Goal: Information Seeking & Learning: Learn about a topic

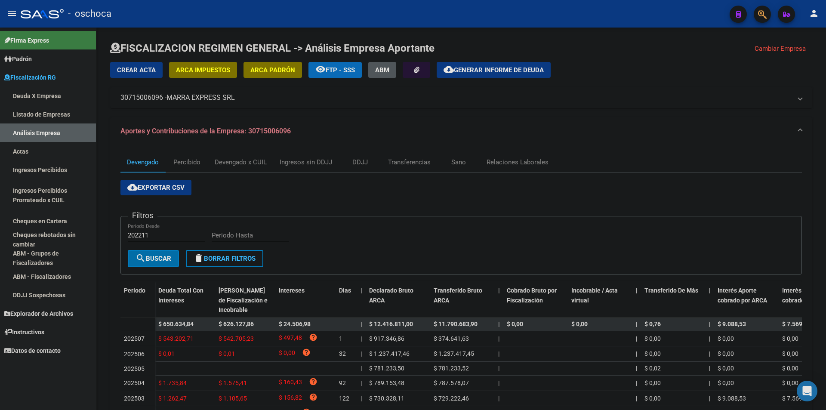
scroll to position [138, 0]
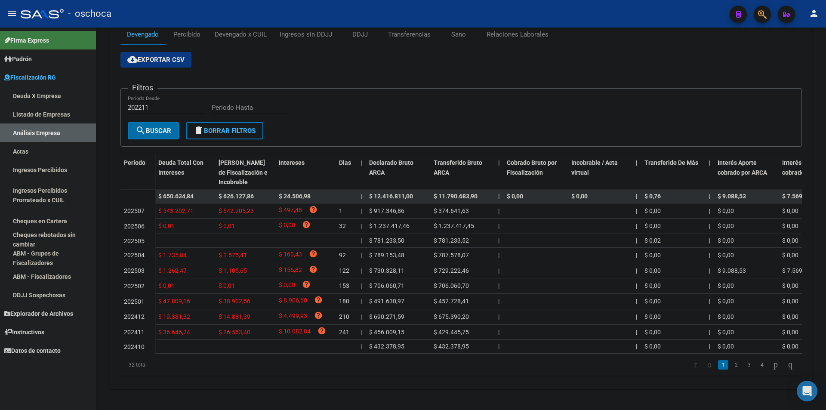
click at [30, 126] on link "Análisis Empresa" at bounding box center [48, 133] width 96 height 19
click at [27, 119] on link "Listado de Empresas" at bounding box center [48, 114] width 96 height 19
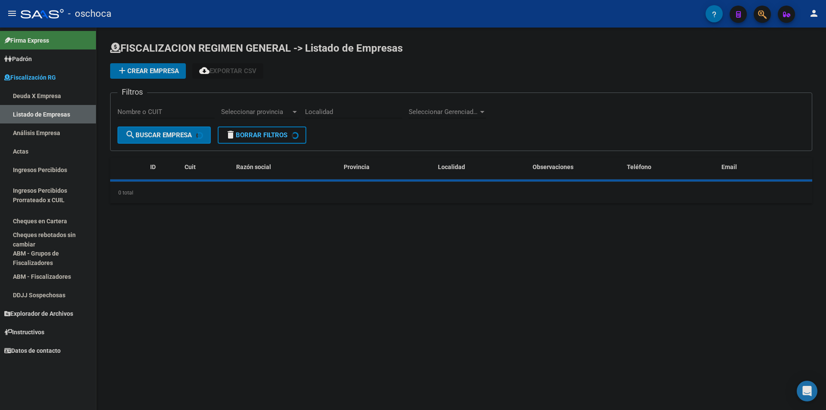
click at [33, 127] on link "Análisis Empresa" at bounding box center [48, 133] width 96 height 19
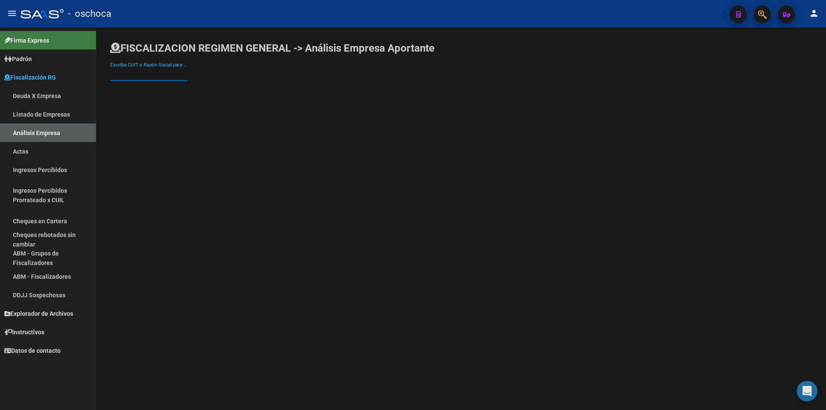
click at [124, 74] on input "Escriba CUIT o Razón Social para buscar" at bounding box center [148, 74] width 77 height 8
type input "racing"
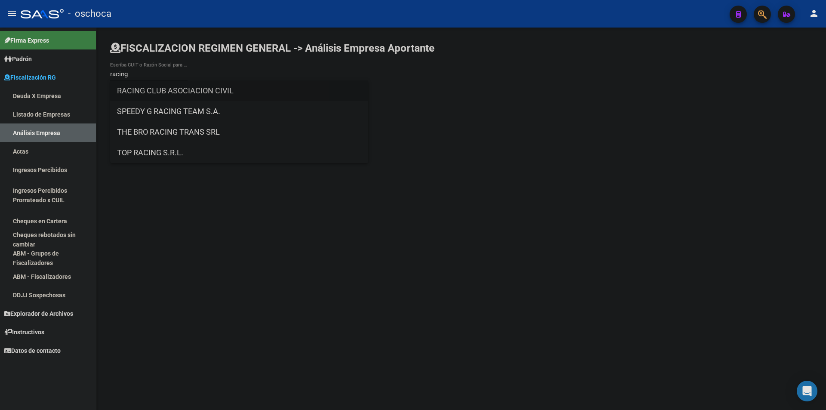
click at [248, 89] on span "RACING CLUB ASOCIACION CIVIL" at bounding box center [239, 90] width 244 height 21
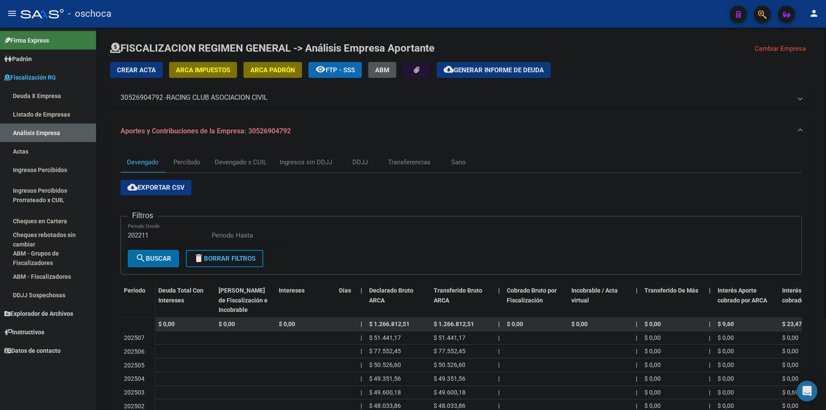
click at [186, 104] on mat-expansion-panel-header "30526904792 - RACING CLUB ASOCIACION CIVIL" at bounding box center [461, 97] width 702 height 21
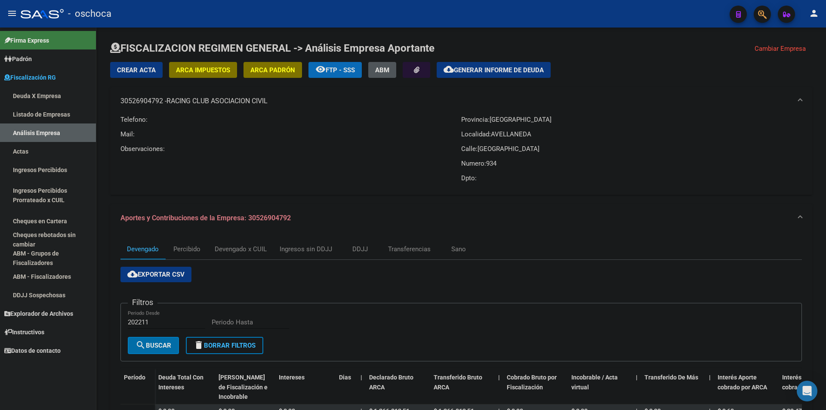
click at [45, 115] on link "Listado de Empresas" at bounding box center [48, 114] width 96 height 19
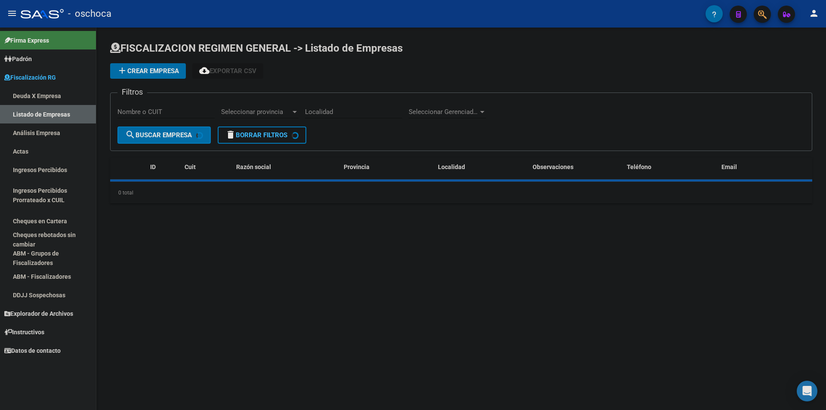
click at [50, 136] on link "Análisis Empresa" at bounding box center [48, 133] width 96 height 19
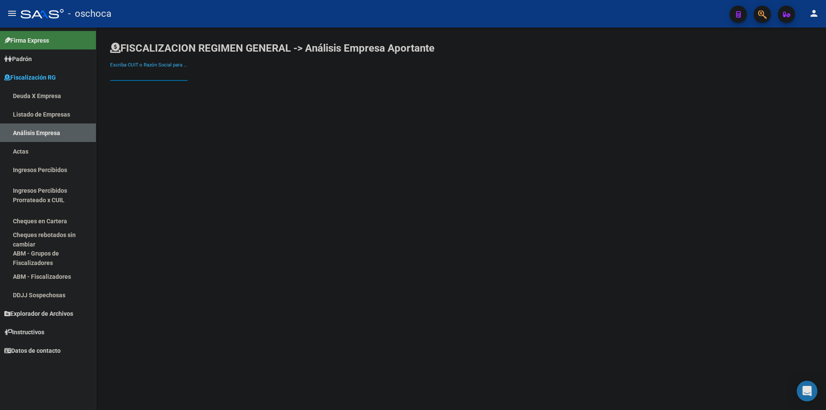
click at [142, 74] on input "Escriba CUIT o Razón Social para buscar" at bounding box center [148, 74] width 77 height 8
type input "independiente"
drag, startPoint x: 232, startPoint y: 83, endPoint x: 231, endPoint y: 88, distance: 4.9
click at [231, 88] on span "CLUB ATLETICO INDEPENDIENTE" at bounding box center [239, 90] width 244 height 21
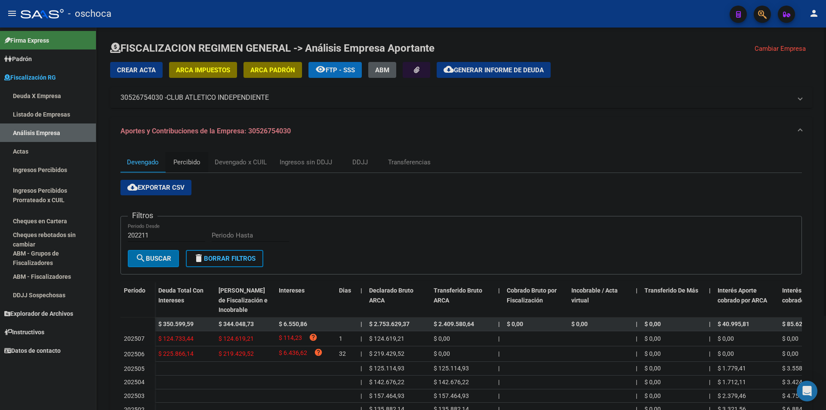
click at [176, 161] on div "Percibido" at bounding box center [186, 162] width 27 height 9
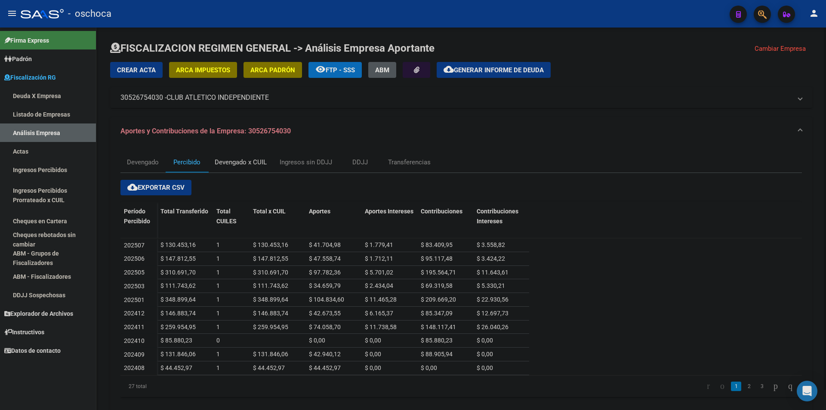
click at [234, 162] on div "Devengado x CUIL" at bounding box center [241, 162] width 52 height 9
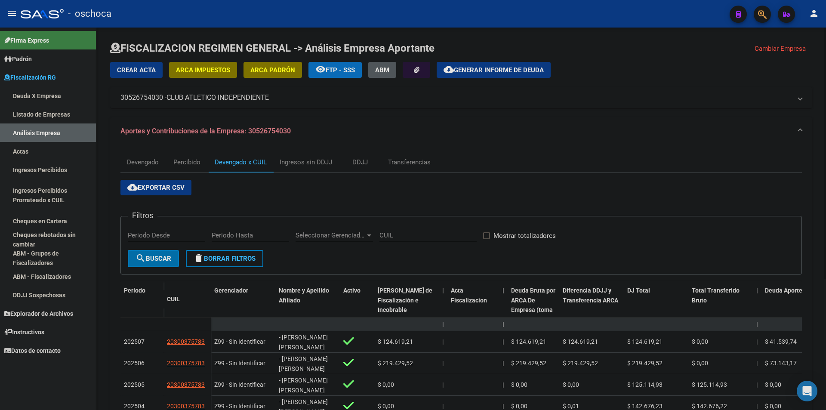
click at [345, 92] on mat-expansion-panel-header "30526754030 - CLUB ATLETICO INDEPENDIENTE" at bounding box center [461, 97] width 702 height 21
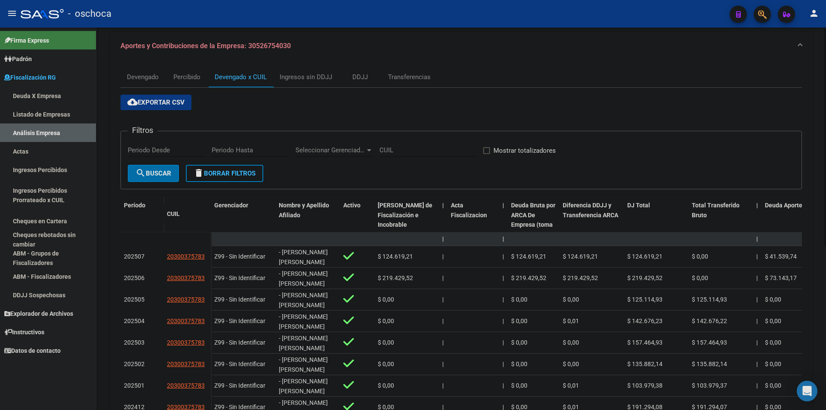
scroll to position [286, 0]
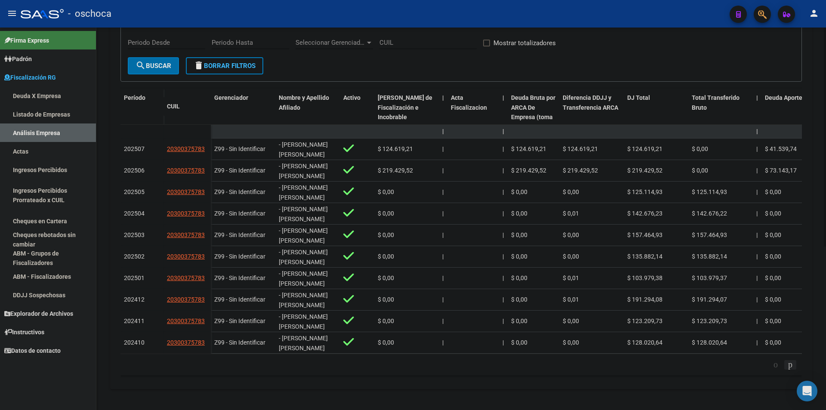
click at [787, 364] on icon "go to next page" at bounding box center [790, 364] width 7 height 10
click at [773, 362] on icon "go to previous page" at bounding box center [776, 364] width 7 height 10
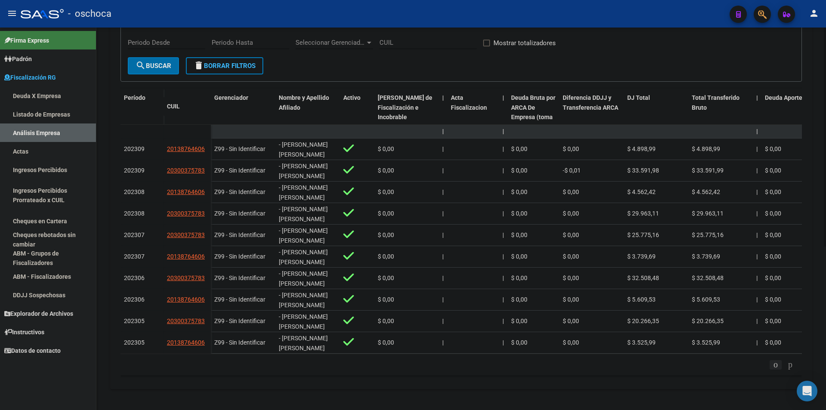
click at [773, 362] on icon "go to previous page" at bounding box center [776, 364] width 7 height 10
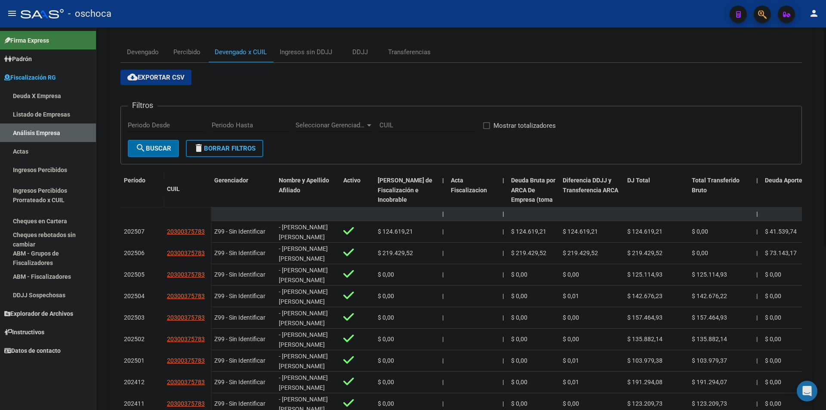
scroll to position [71, 0]
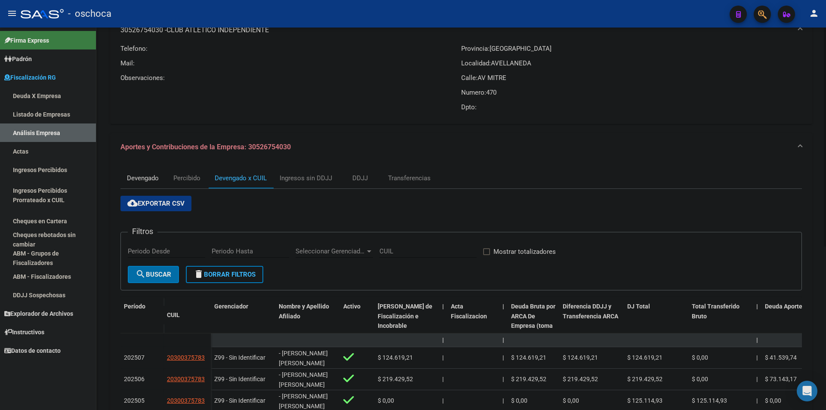
click at [146, 185] on div "Devengado" at bounding box center [143, 178] width 45 height 21
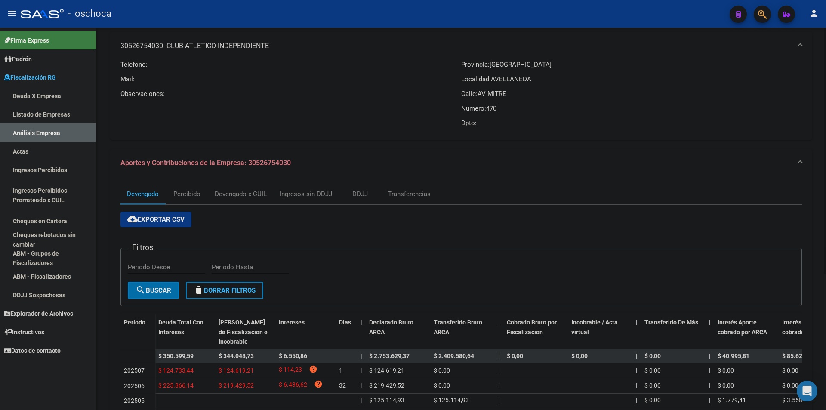
scroll to position [172, 0]
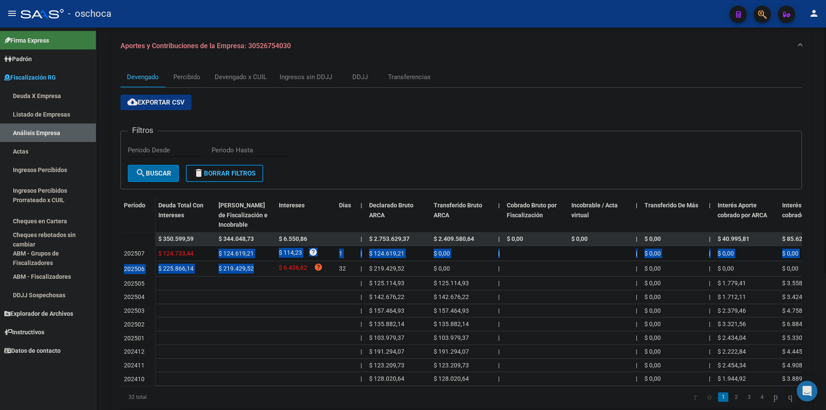
drag, startPoint x: 252, startPoint y: 273, endPoint x: 219, endPoint y: 256, distance: 37.5
click at [219, 256] on datatable-scroller "$ 350.599,59 $ 344.048,73 $ 6.550,86 | $ 2.753.629,37 $ 2.409.580,64 | $ 0,00 $…" at bounding box center [462, 309] width 682 height 154
click at [219, 256] on span "$ 124.619,21" at bounding box center [236, 253] width 35 height 7
drag, startPoint x: 251, startPoint y: 272, endPoint x: 218, endPoint y: 254, distance: 37.9
click at [218, 254] on datatable-scroller "$ 350.599,59 $ 344.048,73 $ 6.550,86 | $ 2.753.629,37 $ 2.409.580,64 | $ 0,00 $…" at bounding box center [462, 309] width 682 height 154
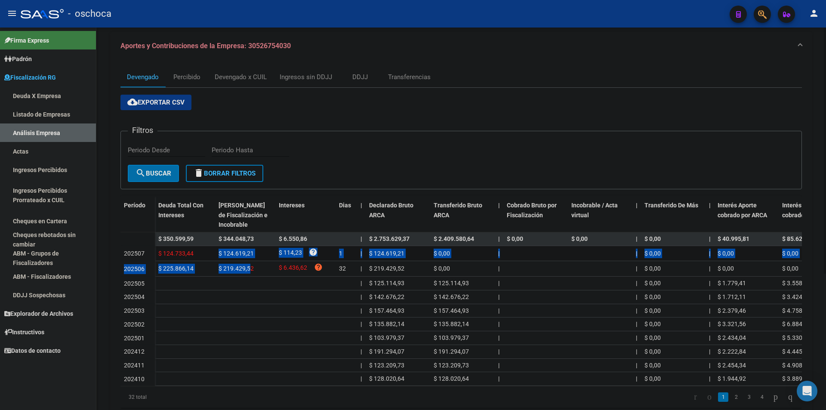
click at [218, 254] on datatable-body-cell "$ 124.619,21" at bounding box center [245, 253] width 60 height 15
drag, startPoint x: 219, startPoint y: 254, endPoint x: 245, endPoint y: 271, distance: 30.7
click at [245, 271] on datatable-scroller "$ 350.599,59 $ 344.048,73 $ 6.550,86 | $ 2.753.629,37 $ 2.409.580,64 | $ 0,00 $…" at bounding box center [462, 309] width 682 height 154
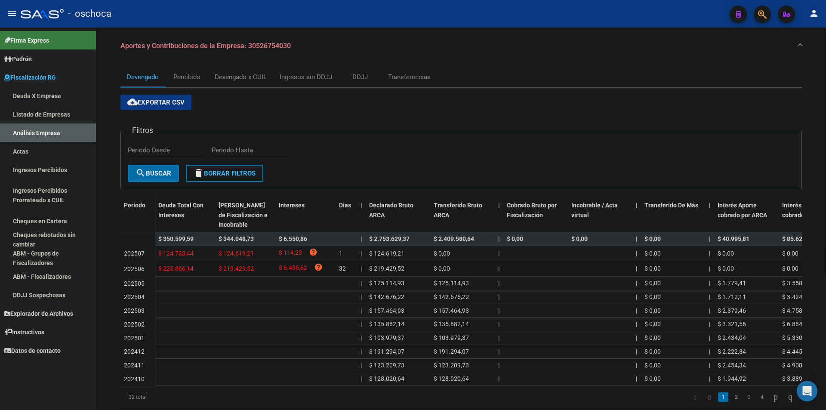
click at [253, 270] on div "$ 219.429,52" at bounding box center [245, 269] width 53 height 10
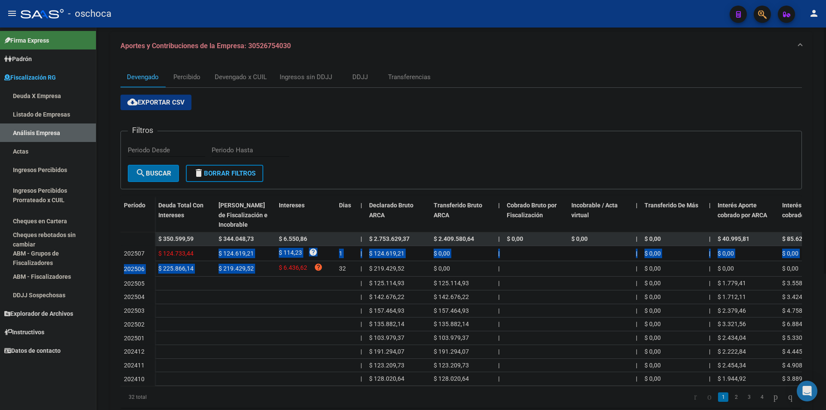
drag, startPoint x: 253, startPoint y: 270, endPoint x: 216, endPoint y: 253, distance: 41.0
click at [216, 253] on datatable-scroller "$ 350.599,59 $ 344.048,73 $ 6.550,86 | $ 2.753.629,37 $ 2.409.580,64 | $ 0,00 $…" at bounding box center [462, 309] width 682 height 154
click at [216, 253] on datatable-body-cell "$ 124.619,21" at bounding box center [245, 253] width 60 height 15
drag, startPoint x: 216, startPoint y: 253, endPoint x: 249, endPoint y: 270, distance: 37.1
click at [249, 270] on datatable-scroller "$ 350.599,59 $ 344.048,73 $ 6.550,86 | $ 2.753.629,37 $ 2.409.580,64 | $ 0,00 $…" at bounding box center [462, 309] width 682 height 154
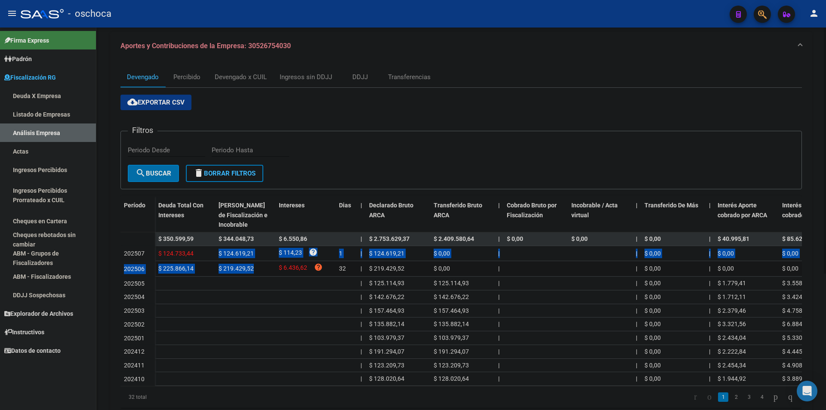
click at [253, 271] on div "$ 219.429,52" at bounding box center [245, 269] width 53 height 10
